Goal: Information Seeking & Learning: Learn about a topic

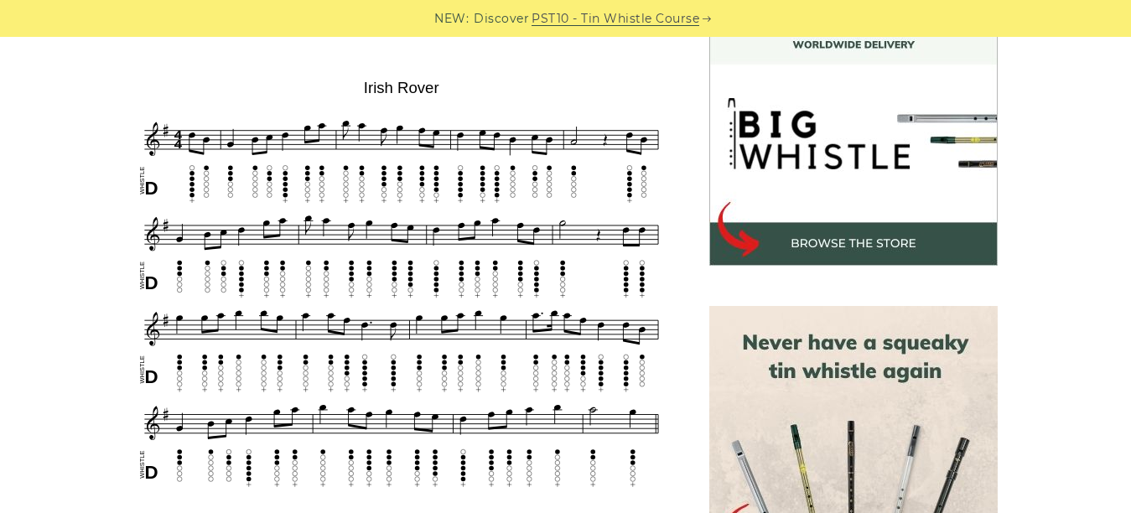
scroll to position [587, 0]
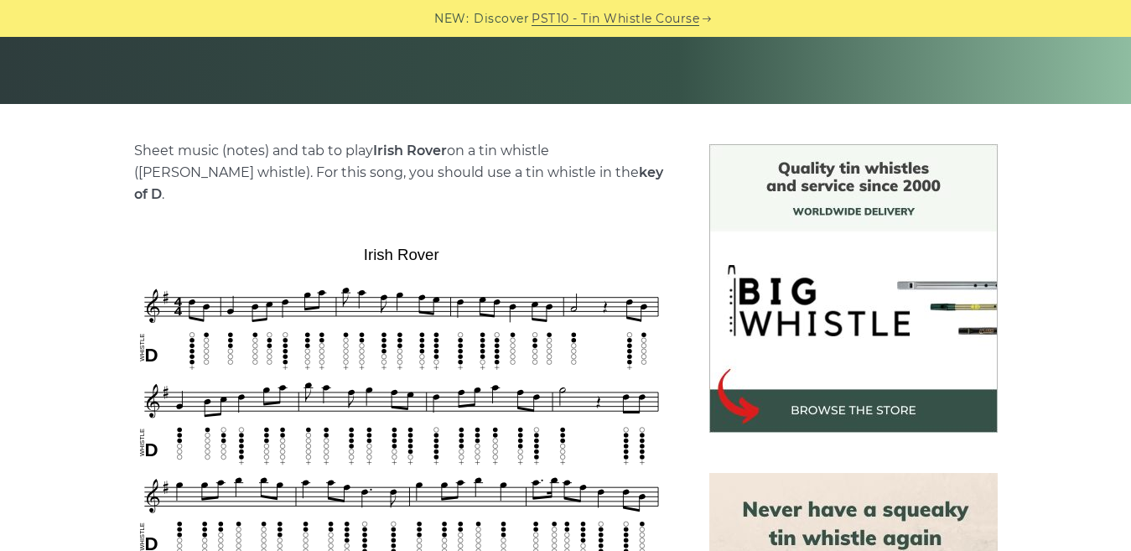
scroll to position [335, 0]
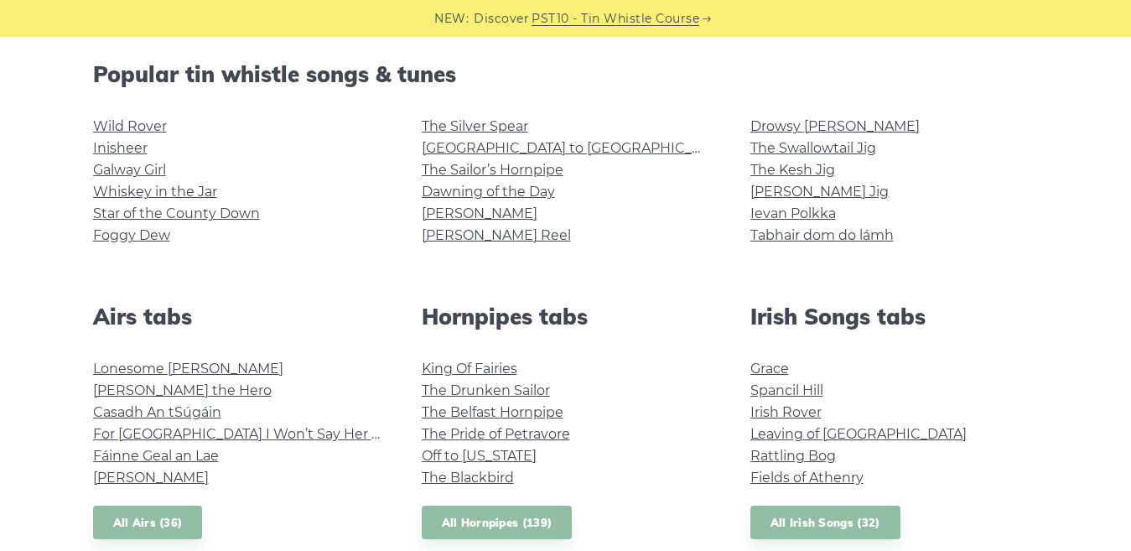
scroll to position [671, 0]
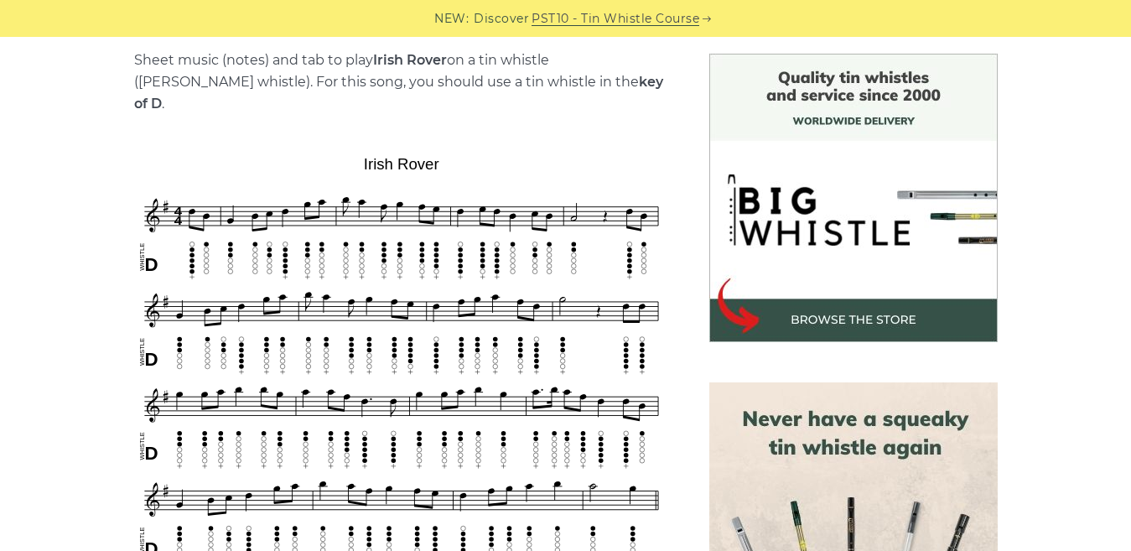
scroll to position [511, 0]
